Goal: Find specific page/section: Find specific page/section

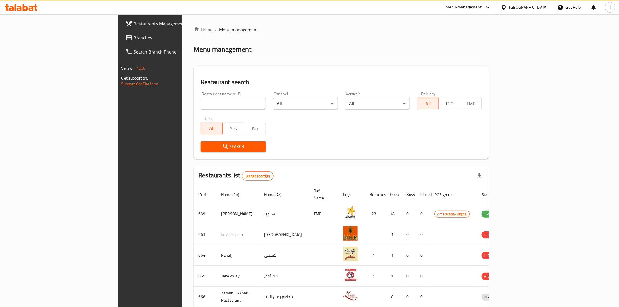
click at [201, 107] on input "search" at bounding box center [233, 104] width 65 height 12
type input "zanjabeel"
click button "Search" at bounding box center [233, 146] width 65 height 11
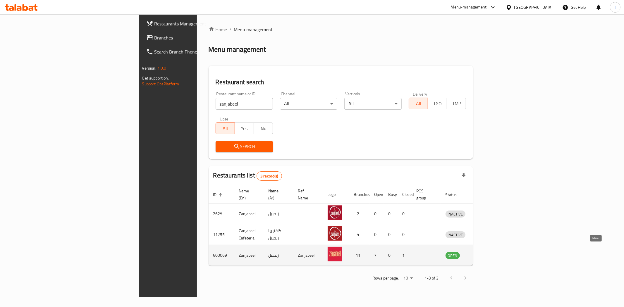
click at [484, 252] on icon "enhanced table" at bounding box center [480, 255] width 7 height 7
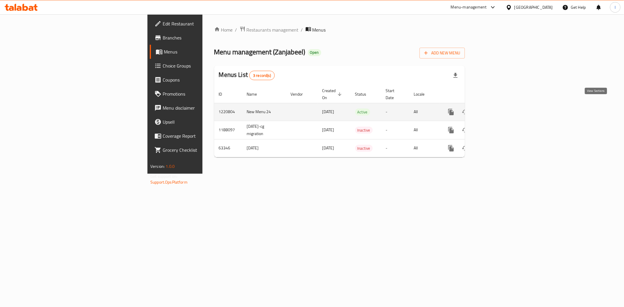
click at [496, 109] on icon "enhanced table" at bounding box center [492, 111] width 5 height 5
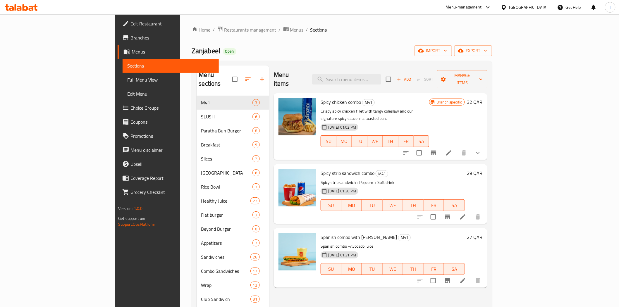
click at [289, 32] on ol "Home / Restaurants management / Menus / Sections" at bounding box center [342, 30] width 300 height 8
click at [192, 51] on span "Zanjabeel" at bounding box center [206, 50] width 29 height 13
copy span "Zanjabeel"
